Goal: Check status: Check status

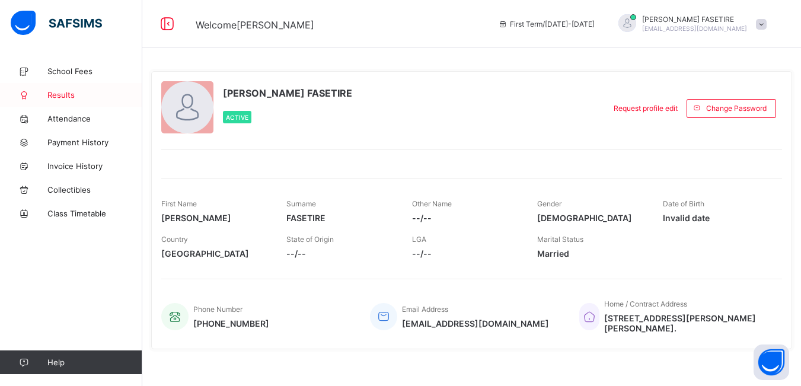
click at [53, 97] on span "Results" at bounding box center [94, 94] width 95 height 9
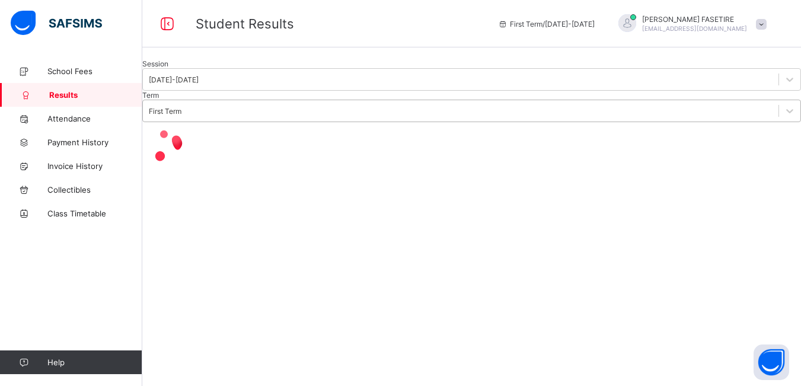
click at [181, 116] on div "First Term" at bounding box center [165, 111] width 33 height 9
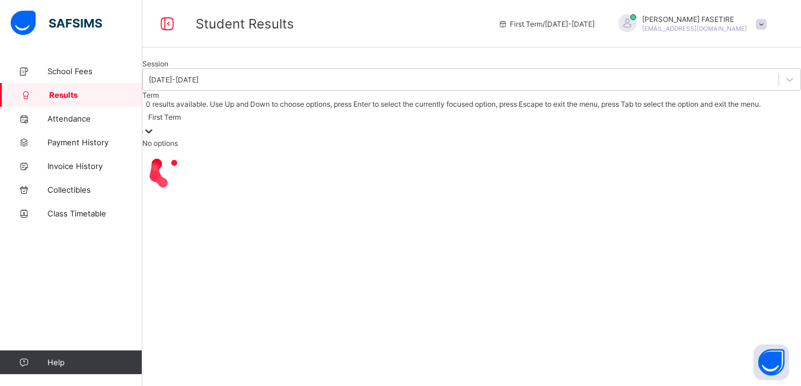
click at [613, 197] on div at bounding box center [471, 172] width 658 height 49
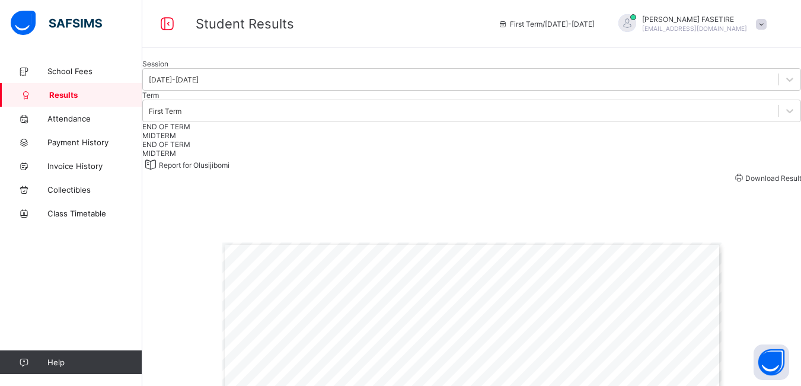
click at [181, 116] on div "First Term" at bounding box center [165, 111] width 33 height 9
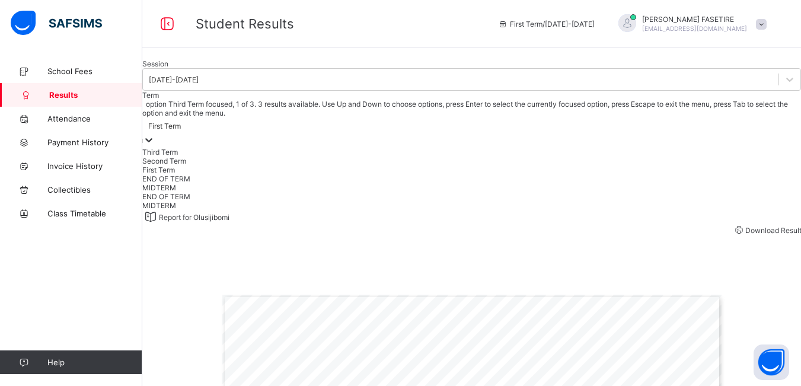
click at [321, 156] on div "Third Term" at bounding box center [471, 152] width 658 height 9
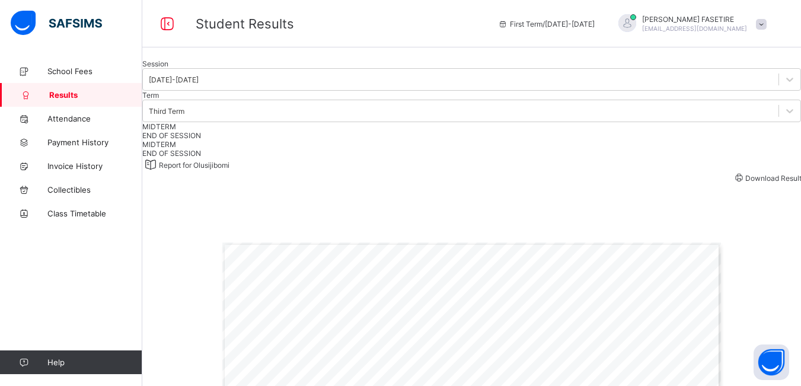
click at [201, 140] on span "END OF SESSION" at bounding box center [171, 135] width 59 height 9
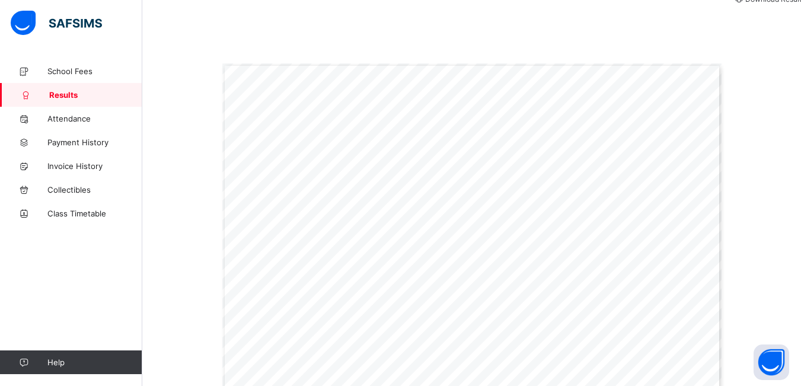
scroll to position [158, 0]
click at [735, 25] on div "Download Result" at bounding box center [766, 19] width 69 height 11
